Goal: Task Accomplishment & Management: Complete application form

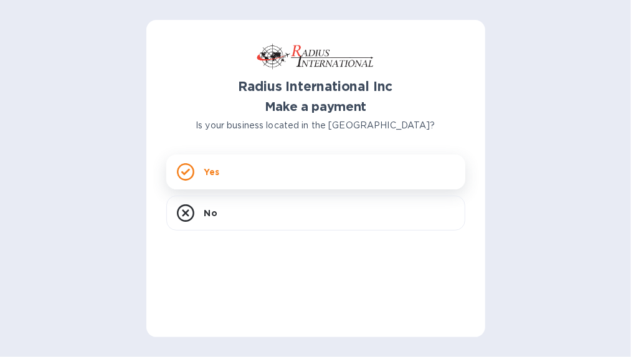
click at [214, 171] on p "Yes" at bounding box center [211, 172] width 15 height 12
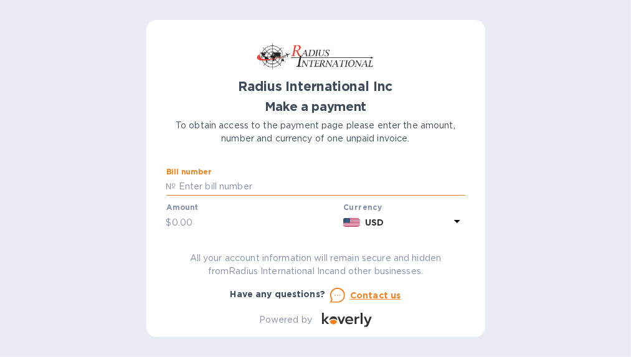
click at [261, 183] on input "text" at bounding box center [320, 187] width 289 height 19
click at [191, 184] on input "text" at bounding box center [320, 187] width 289 height 19
paste input "INVOICE SAE00098290"
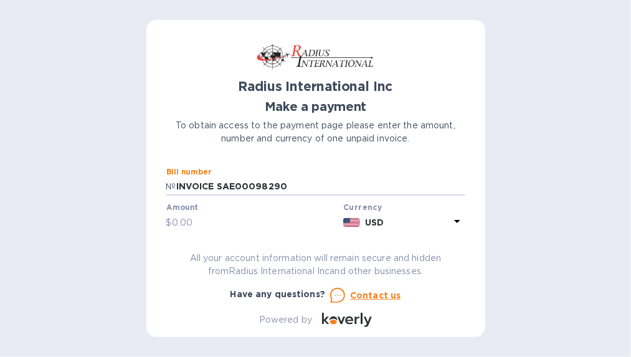
type input "INVOICE SAE00098290"
click at [221, 224] on input "text" at bounding box center [255, 222] width 167 height 19
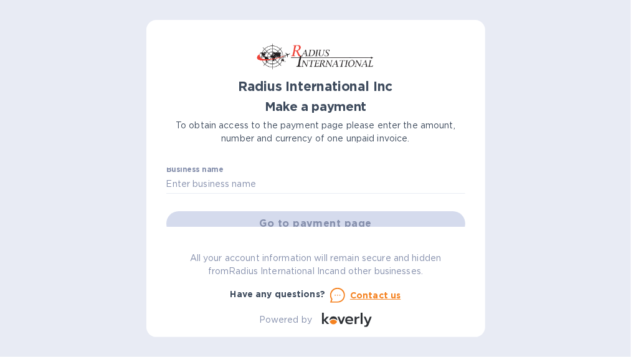
scroll to position [76, 0]
type input "422.50"
click at [256, 186] on input "text" at bounding box center [315, 182] width 299 height 19
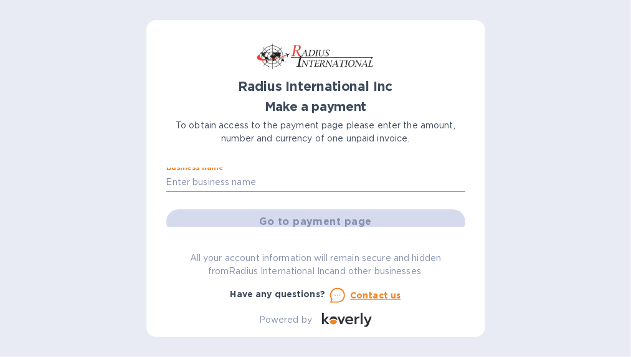
type input "MEDISONO LLC"
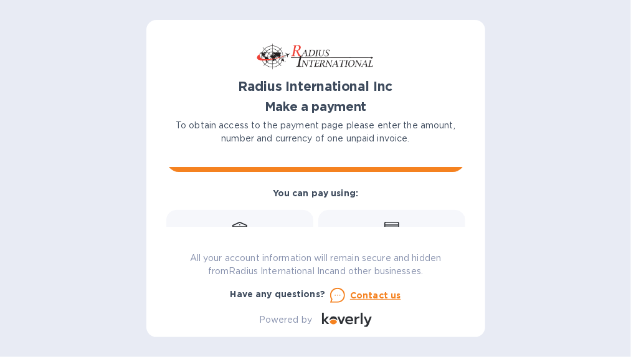
scroll to position [201, 0]
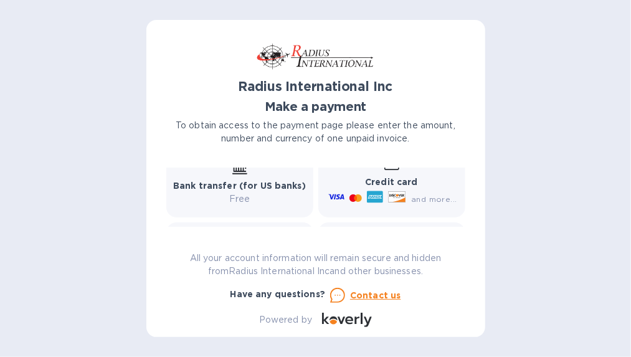
click at [242, 193] on p "Free" at bounding box center [239, 199] width 133 height 13
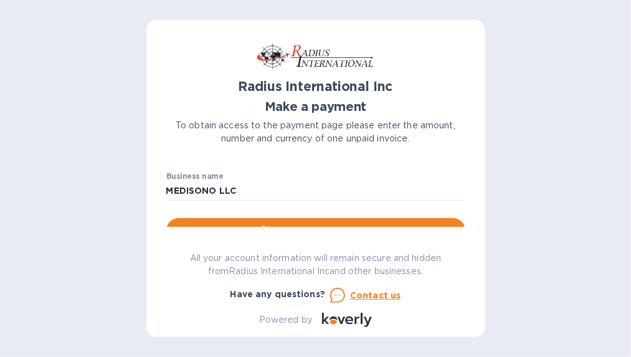
scroll to position [86, 0]
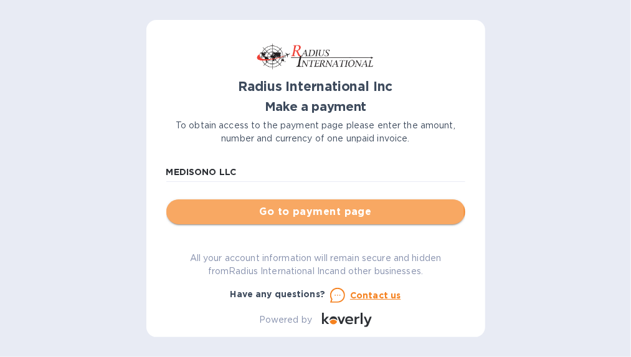
click at [315, 213] on span "Go to payment page" at bounding box center [315, 211] width 279 height 15
